Goal: Task Accomplishment & Management: Use online tool/utility

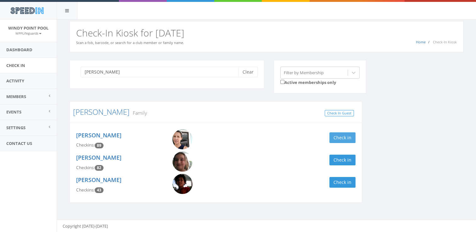
type input "[PERSON_NAME]"
click at [343, 139] on button "Check in" at bounding box center [342, 137] width 26 height 11
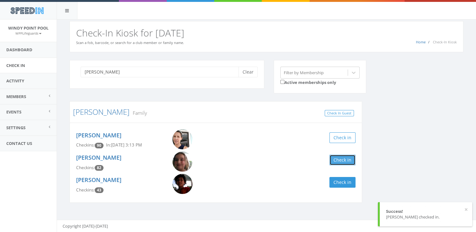
click at [341, 160] on button "Check in" at bounding box center [342, 160] width 26 height 11
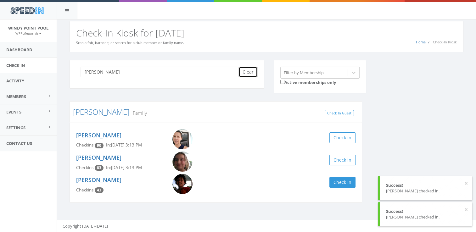
click at [251, 71] on button "Clear" at bounding box center [247, 72] width 19 height 11
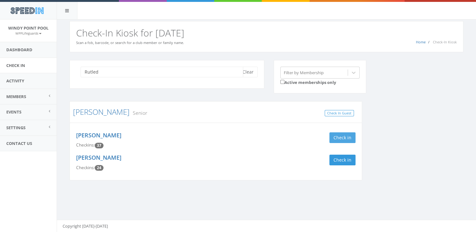
type input "Rutled"
click at [344, 138] on button "Check in" at bounding box center [342, 137] width 26 height 11
click at [249, 74] on button "Clear" at bounding box center [247, 72] width 19 height 11
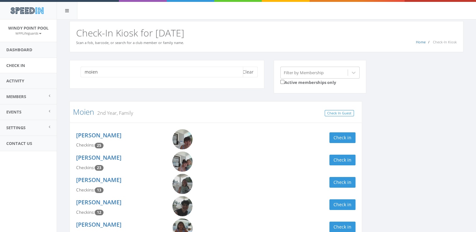
type input "moien"
click at [396, 120] on div "moien Clear Filter by Membership Active memberships only Moien 2nd Year, Family…" at bounding box center [266, 169] width 403 height 218
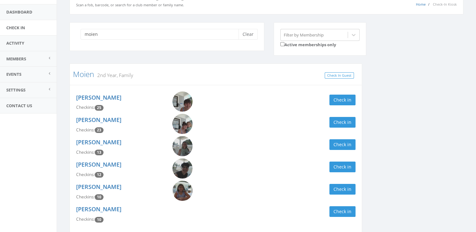
scroll to position [50, 0]
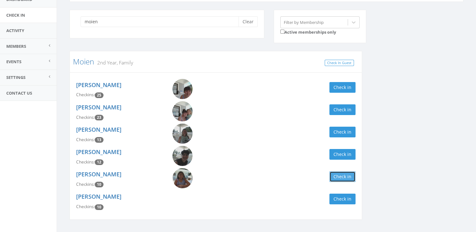
click at [341, 178] on button "Check in" at bounding box center [342, 176] width 26 height 11
click at [378, 149] on div "moien Clear Filter by Membership Active memberships only Moien 2nd Year, Family…" at bounding box center [266, 119] width 403 height 218
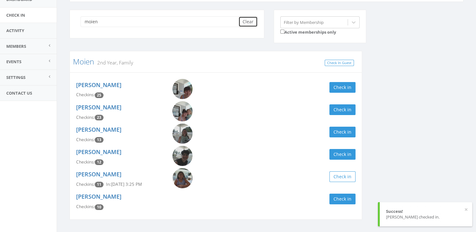
click at [249, 21] on button "Clear" at bounding box center [247, 21] width 19 height 11
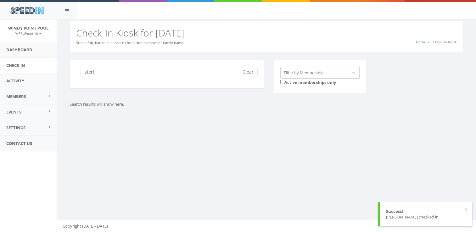
scroll to position [43, 0]
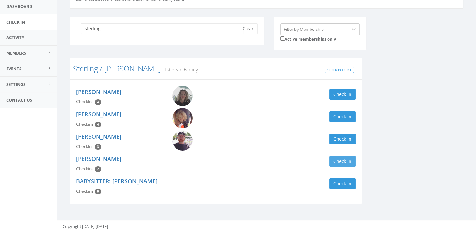
type input "sterling"
click at [334, 160] on button "Check in" at bounding box center [342, 161] width 26 height 11
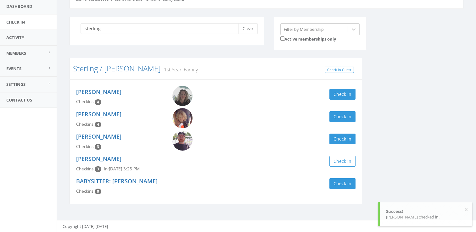
click at [395, 123] on div "sterling Clear Filter by Membership Active memberships only Sterling / [PERSON_…" at bounding box center [266, 115] width 403 height 196
click at [253, 28] on button "Clear" at bounding box center [247, 28] width 19 height 11
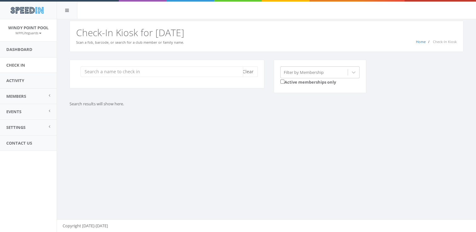
scroll to position [0, 0]
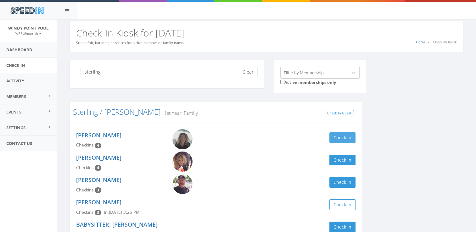
type input "sterling"
click at [336, 136] on button "Check in" at bounding box center [342, 137] width 26 height 11
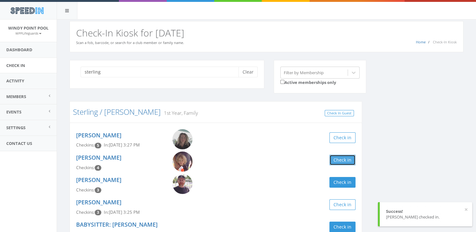
click at [341, 158] on button "Check in" at bounding box center [342, 160] width 26 height 11
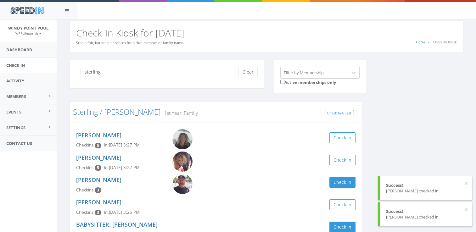
click at [402, 146] on div "sterling Clear Filter by Membership Active memberships only Sterling / [PERSON_…" at bounding box center [266, 158] width 403 height 196
click at [248, 74] on button "Clear" at bounding box center [247, 72] width 19 height 11
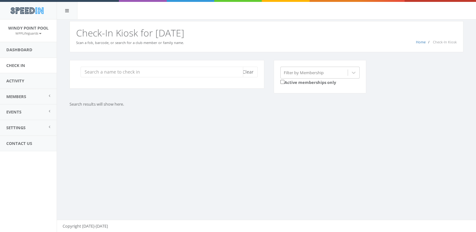
type input "H"
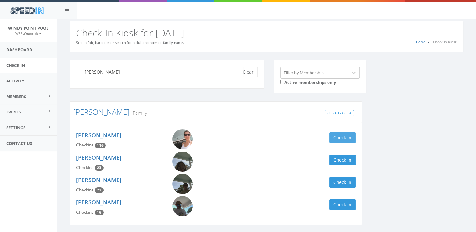
type input "[PERSON_NAME]"
click at [345, 139] on button "Check in" at bounding box center [342, 137] width 26 height 11
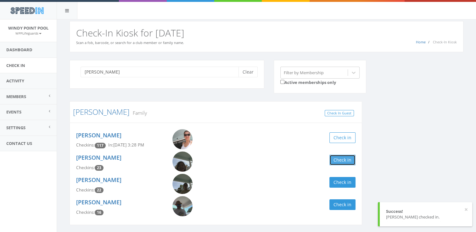
click at [338, 162] on button "Check in" at bounding box center [342, 160] width 26 height 11
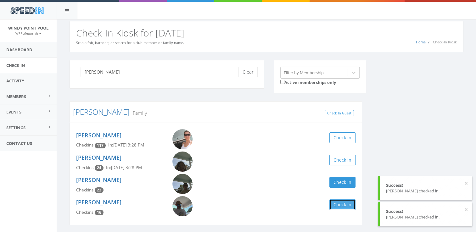
click at [338, 205] on button "Check in" at bounding box center [342, 204] width 26 height 11
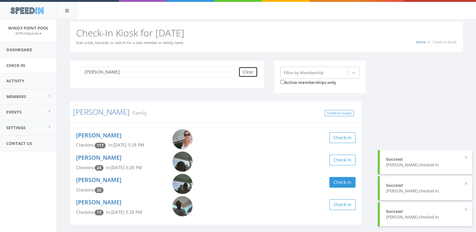
click at [250, 75] on button "Clear" at bounding box center [247, 72] width 19 height 11
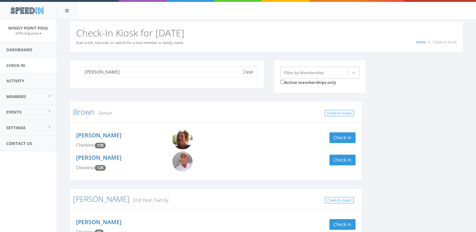
type input "[PERSON_NAME]"
click at [252, 71] on button "Clear" at bounding box center [247, 72] width 19 height 11
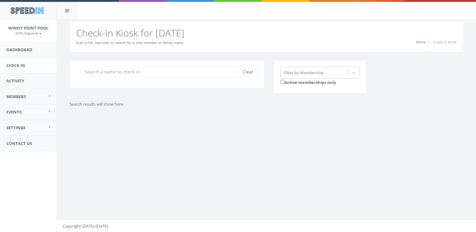
click at [208, 79] on div "Clear" at bounding box center [166, 74] width 195 height 29
click at [201, 70] on input "search" at bounding box center [161, 72] width 163 height 11
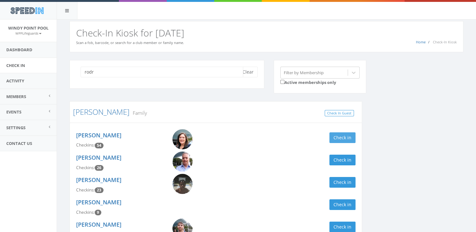
type input "rodr"
click at [331, 135] on button "Check in" at bounding box center [342, 137] width 26 height 11
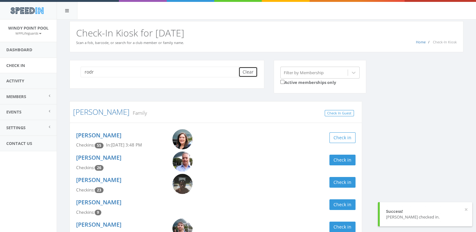
click at [246, 69] on button "Clear" at bounding box center [247, 72] width 19 height 11
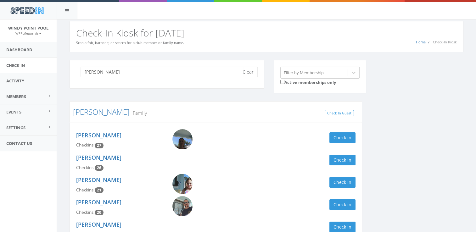
type input "[PERSON_NAME]"
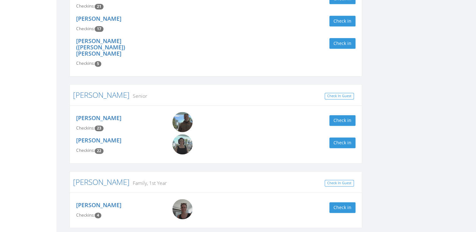
scroll to position [859, 0]
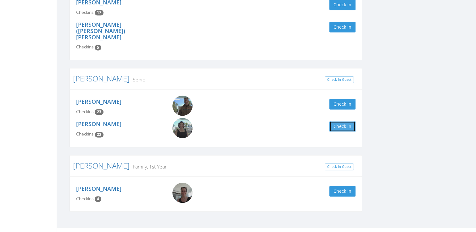
click at [347, 121] on button "Check in" at bounding box center [342, 126] width 26 height 11
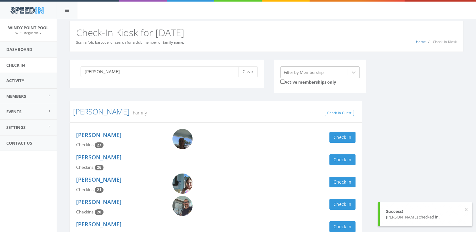
scroll to position [0, 0]
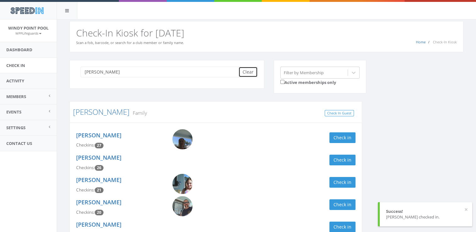
click at [246, 72] on button "Clear" at bounding box center [247, 72] width 19 height 11
